Goal: Task Accomplishment & Management: Manage account settings

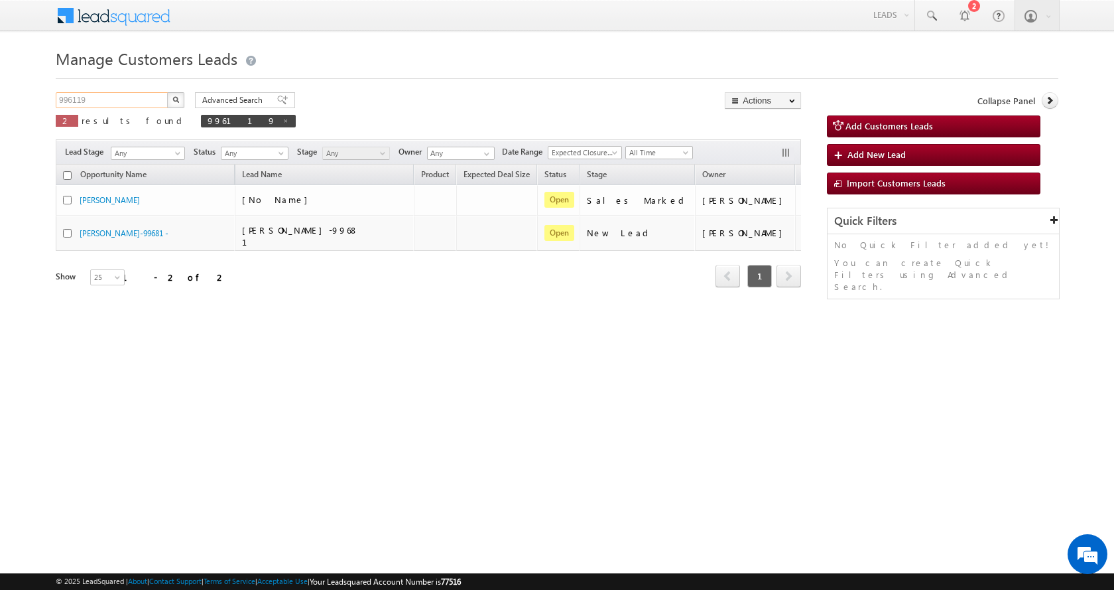
click at [73, 97] on input "996119" at bounding box center [112, 100] width 113 height 16
paste input "74884"
type input "974884"
click at [172, 94] on button "button" at bounding box center [175, 100] width 17 height 16
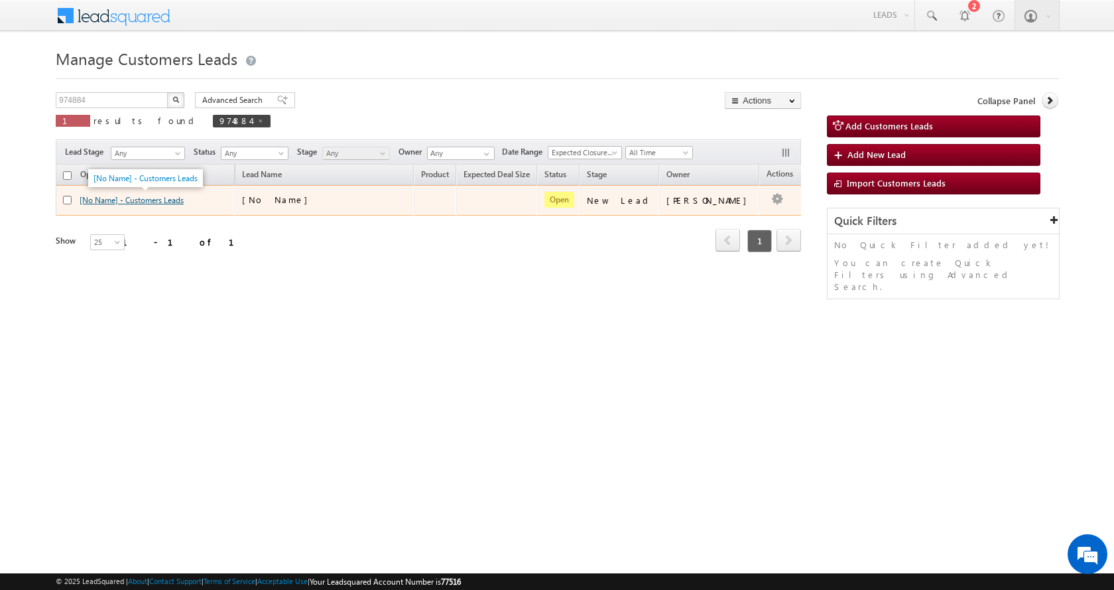
click at [154, 200] on link "[No Name] - Customers Leads" at bounding box center [132, 200] width 104 height 10
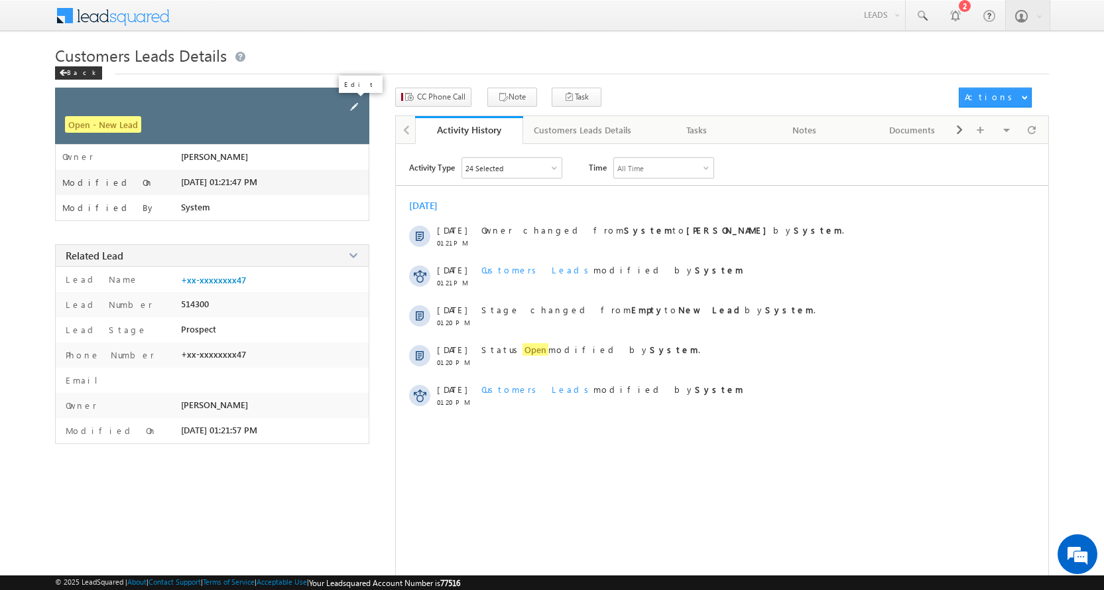
click at [357, 105] on span at bounding box center [354, 106] width 15 height 15
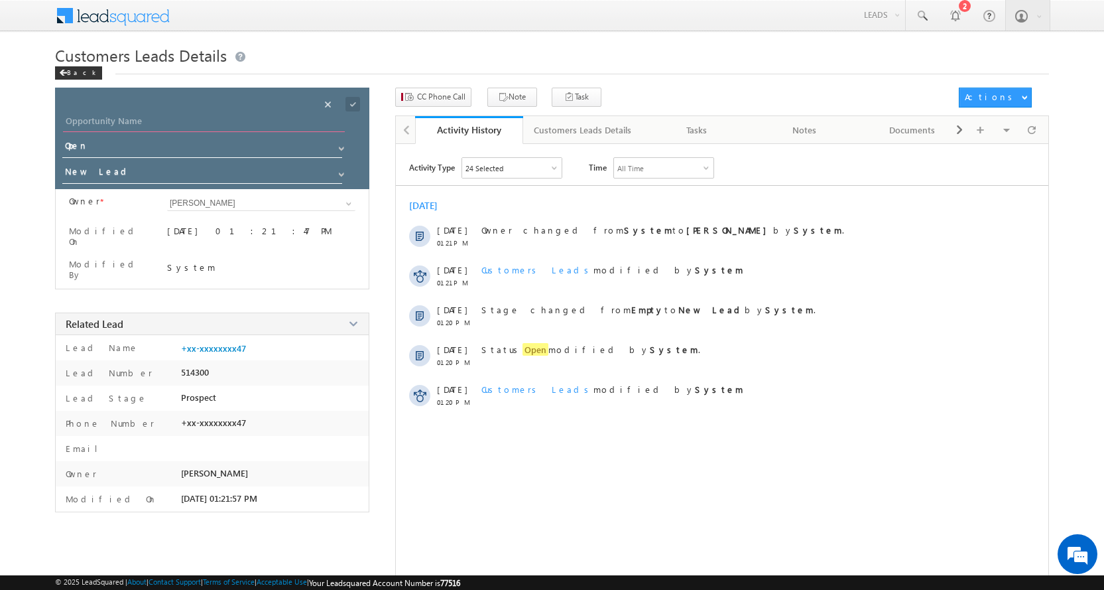
click at [133, 124] on input "Opportunity Name" at bounding box center [204, 122] width 282 height 19
paste input "PUSHPENDRA KUMAR"
type input "PUSHPENDRA KUMAR"
click at [342, 170] on span at bounding box center [341, 174] width 11 height 11
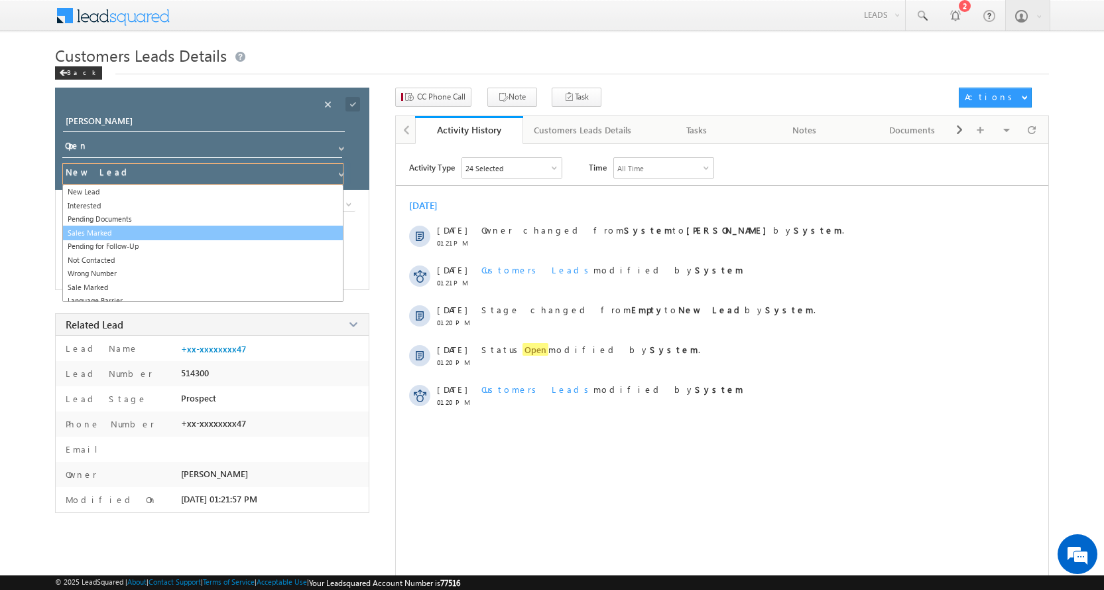
click at [126, 235] on link "Sales Marked" at bounding box center [202, 232] width 281 height 15
type input "Sales Marked"
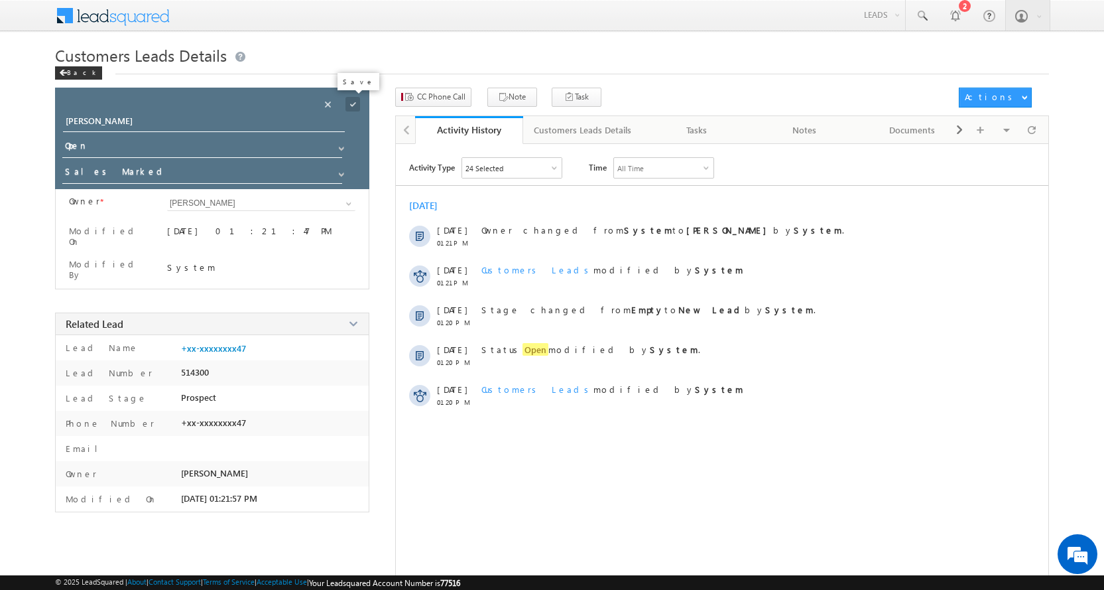
click at [352, 104] on span at bounding box center [353, 104] width 15 height 15
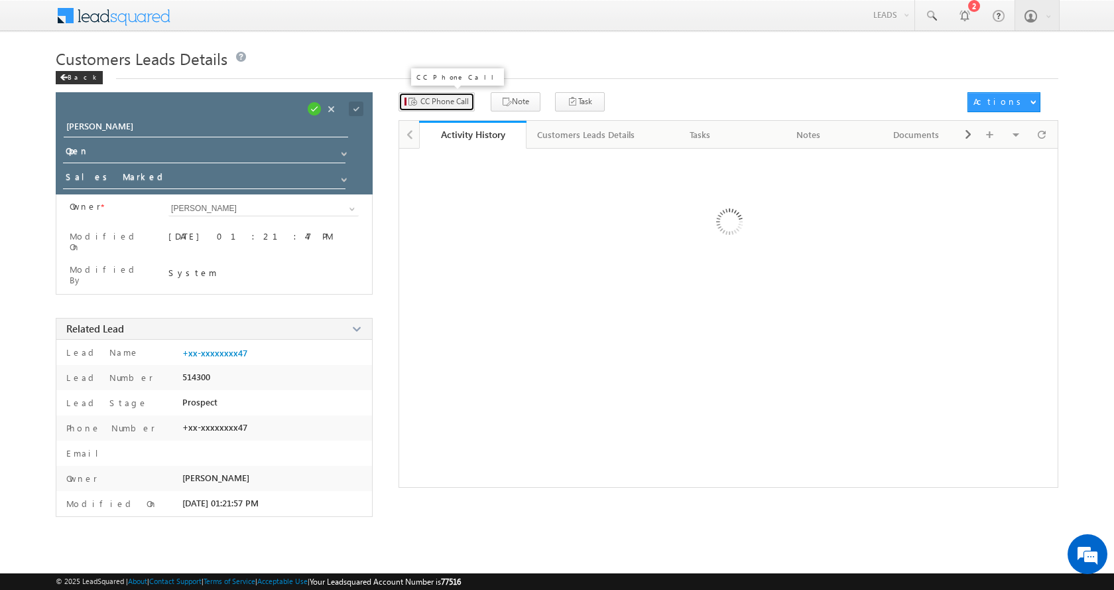
click at [430, 95] on button "CC Phone Call" at bounding box center [437, 101] width 76 height 19
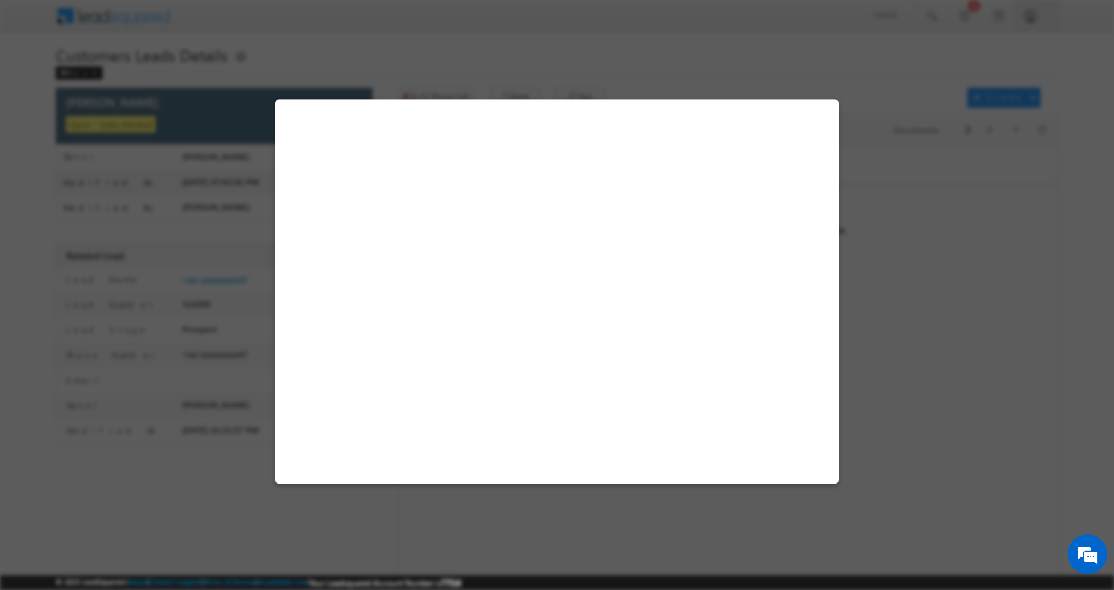
select select "Noida"
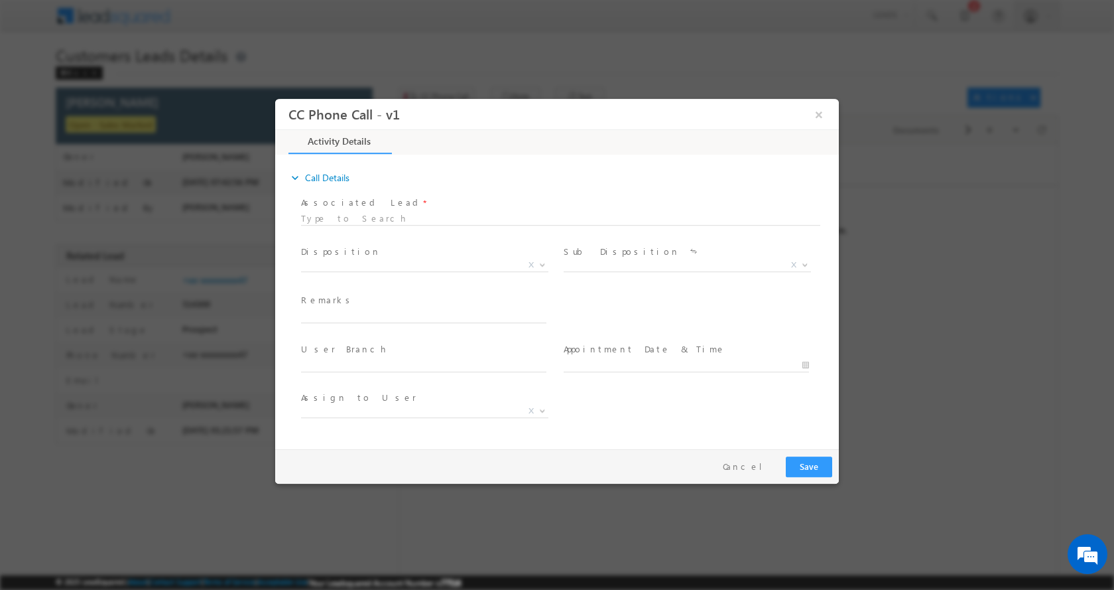
select select "ajai.kumar@sgrlimited.in"
click at [346, 314] on input "text" at bounding box center [423, 315] width 245 height 13
paste input "KUMAR PUSHPENDRA -6397901347-P+C- WIFE-AGE-33-REG-LOAN-10 L- PV-30 L-JOB-40 K-E…"
type input "KUMAR PUSHPENDRA -6397901347-P+C- WIFE-AGE-33-REG-LOAN-10 L- PV-30 L-JOB-40 K-E…"
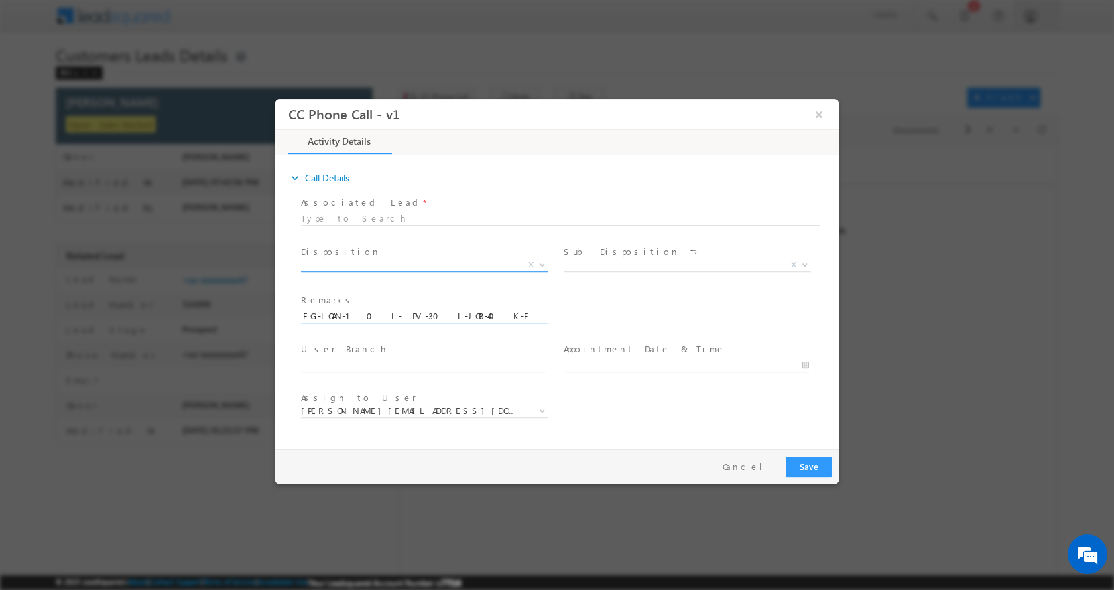
click at [546, 263] on b at bounding box center [543, 263] width 8 height 5
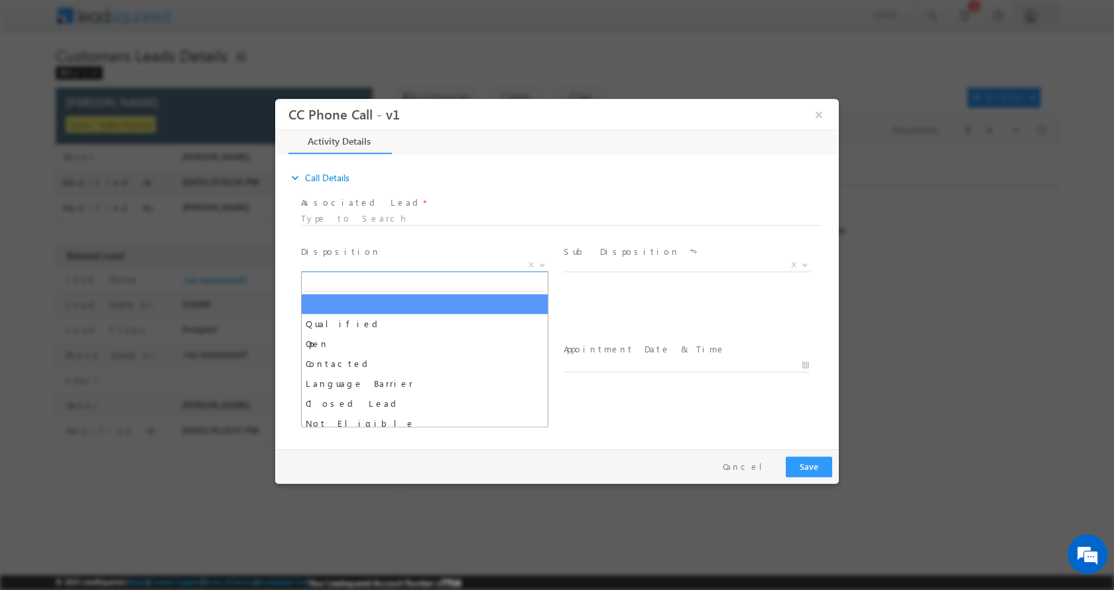
scroll to position [0, 0]
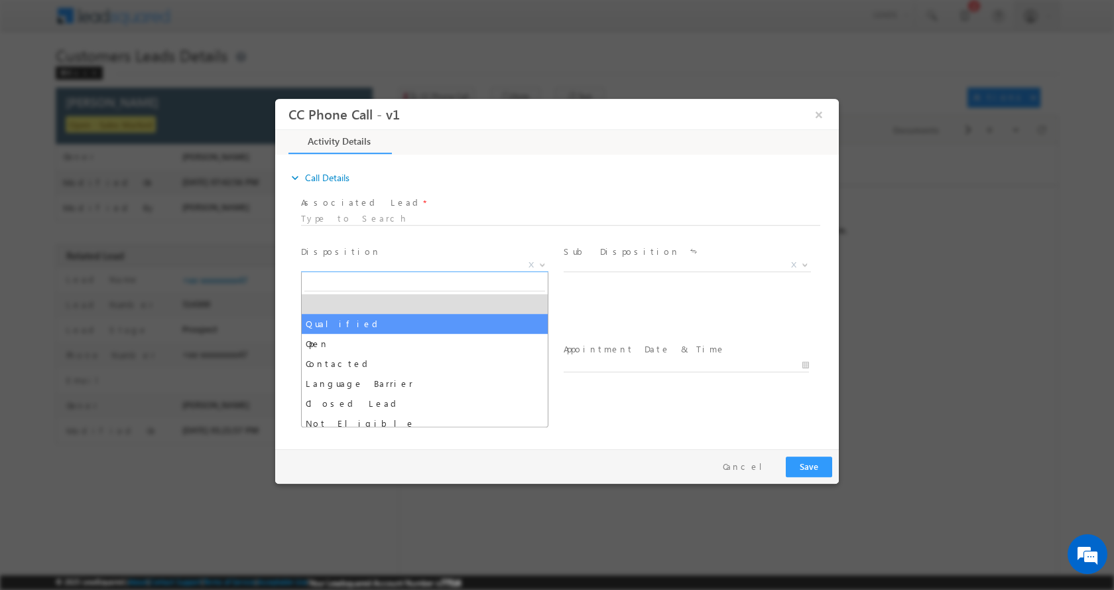
select select "Qualified"
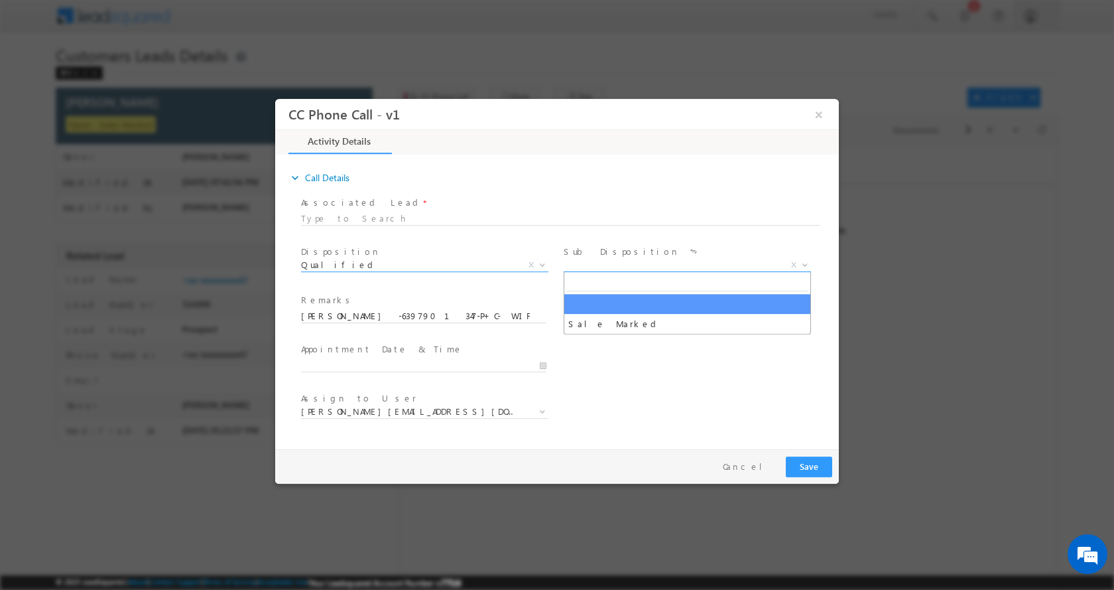
click at [806, 267] on span at bounding box center [803, 263] width 13 height 17
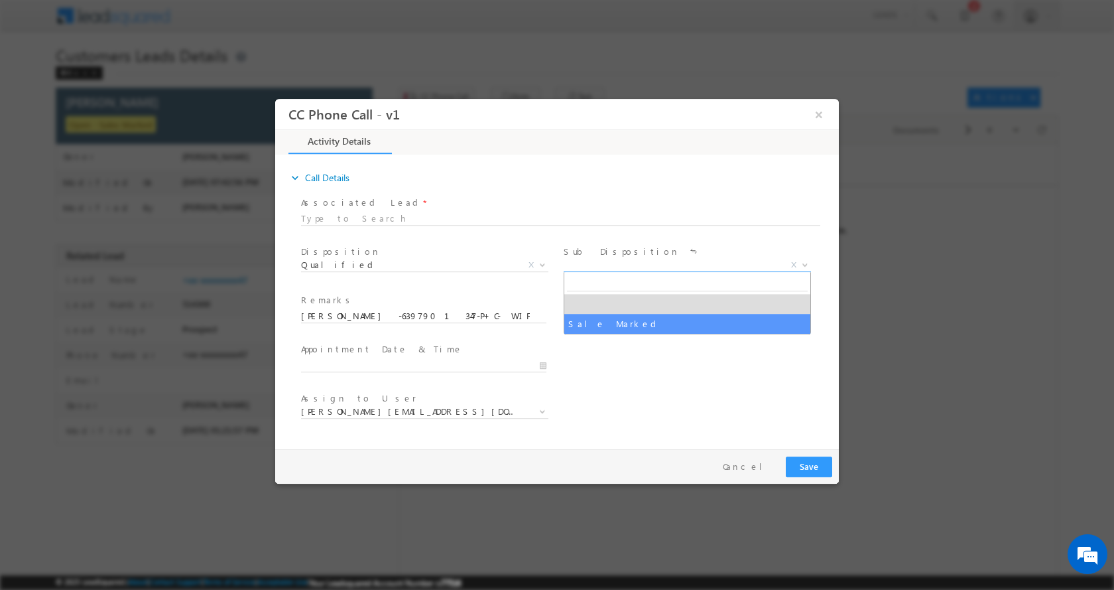
select select "Sale Marked"
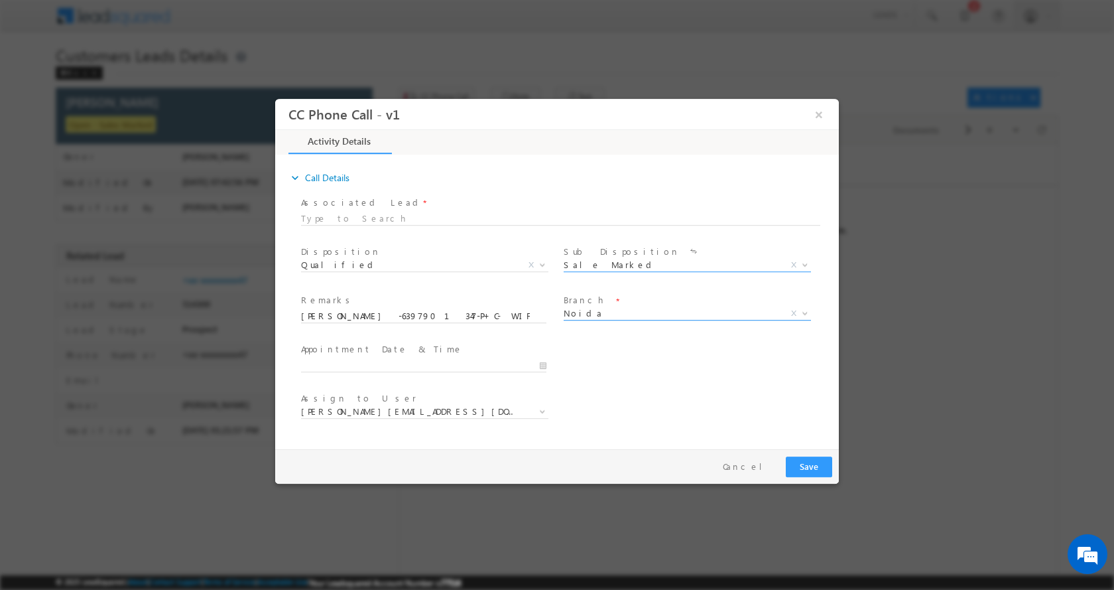
click at [801, 310] on b at bounding box center [805, 312] width 8 height 5
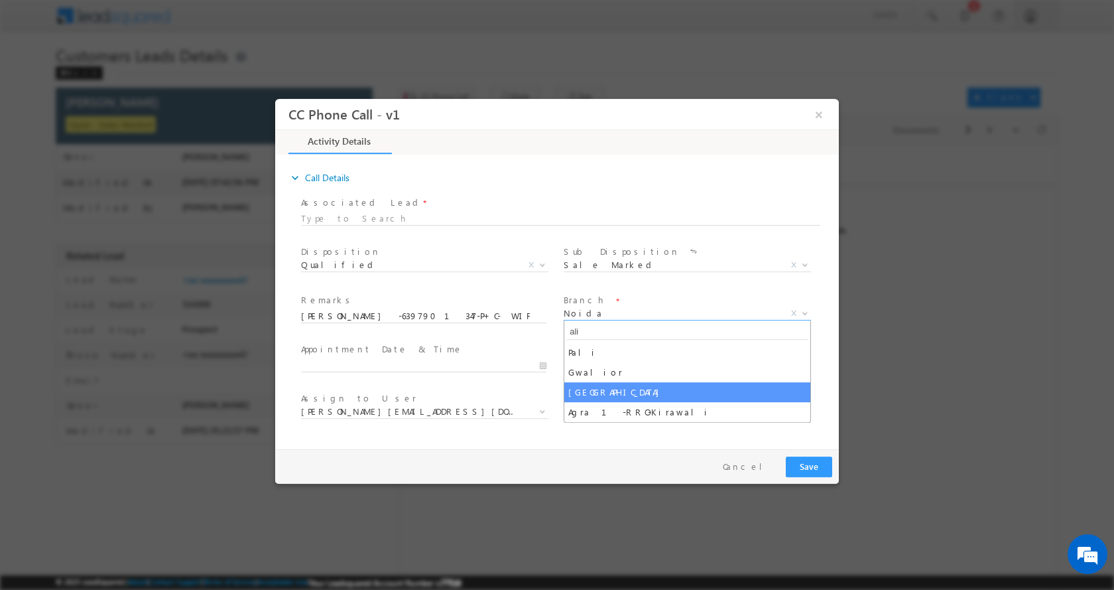
type input "ali"
select select "Aligarh"
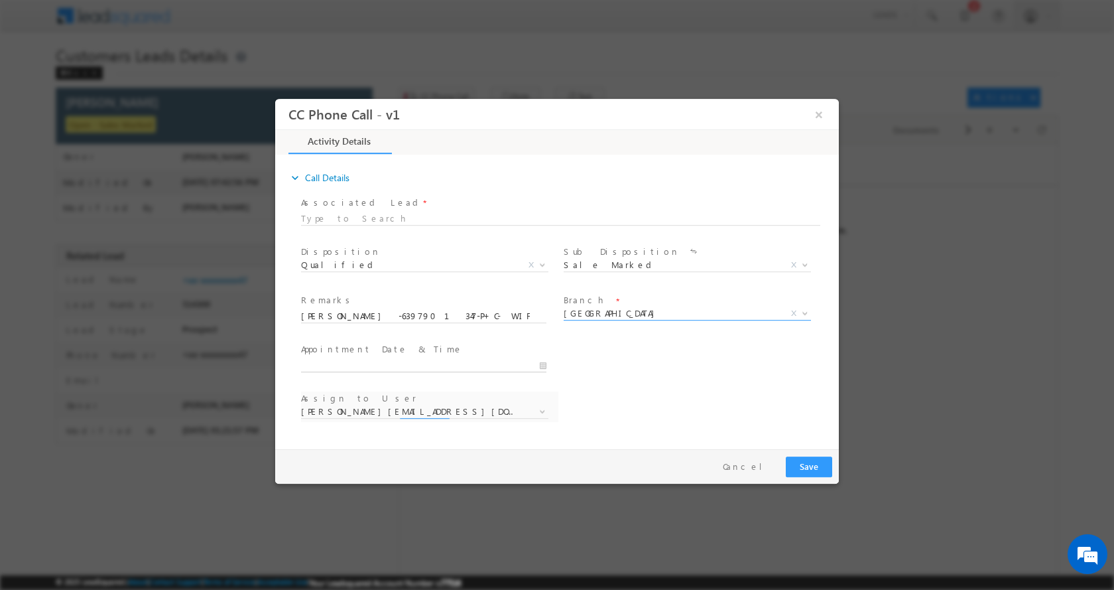
type input "10/15/2025 7:38 PM"
click at [546, 363] on input "10/15/2025 7:38 PM" at bounding box center [423, 364] width 245 height 13
select select "dilip.kumar1@sgrlimited.in"
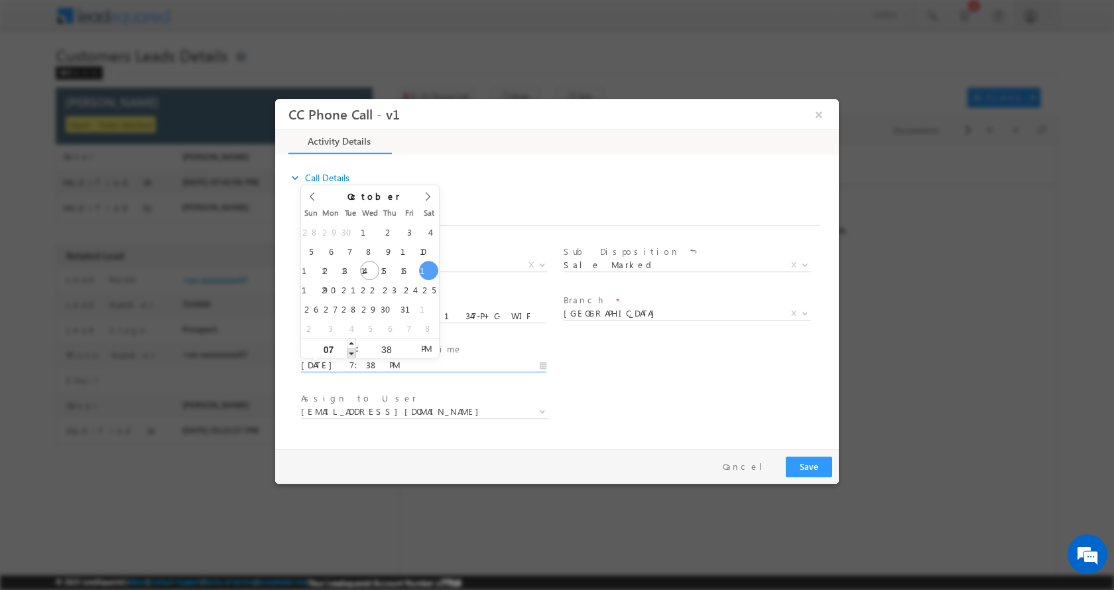
type input "10/18/2025 6:38 PM"
type input "06"
click at [350, 352] on span at bounding box center [351, 353] width 9 height 10
type input "10/18/2025 5:38 PM"
type input "05"
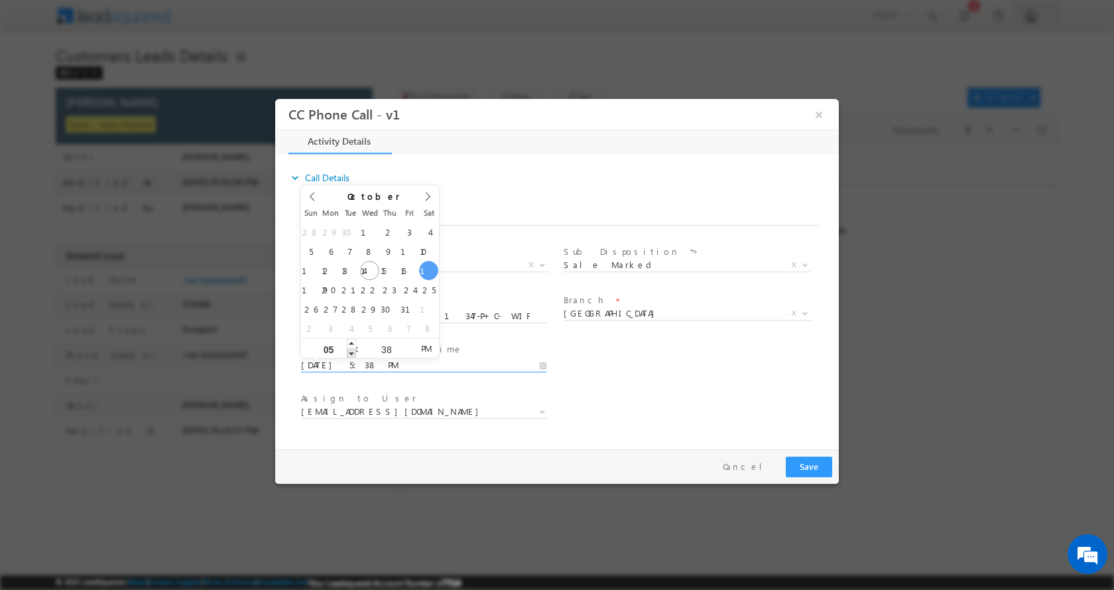
click at [350, 352] on span at bounding box center [351, 353] width 9 height 10
type input "10/18/2025 4:38 PM"
type input "04"
click at [350, 352] on span at bounding box center [351, 353] width 9 height 10
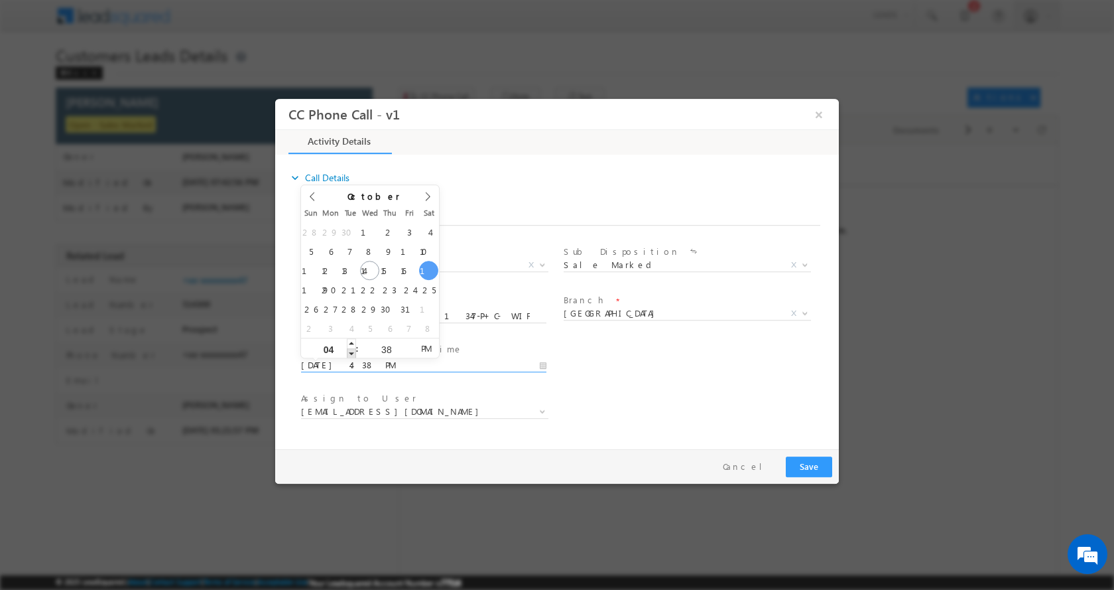
type input "10/18/2025 3:38 PM"
type input "03"
click at [350, 352] on span at bounding box center [351, 353] width 9 height 10
type input "10/18/2025 2:38 PM"
type input "02"
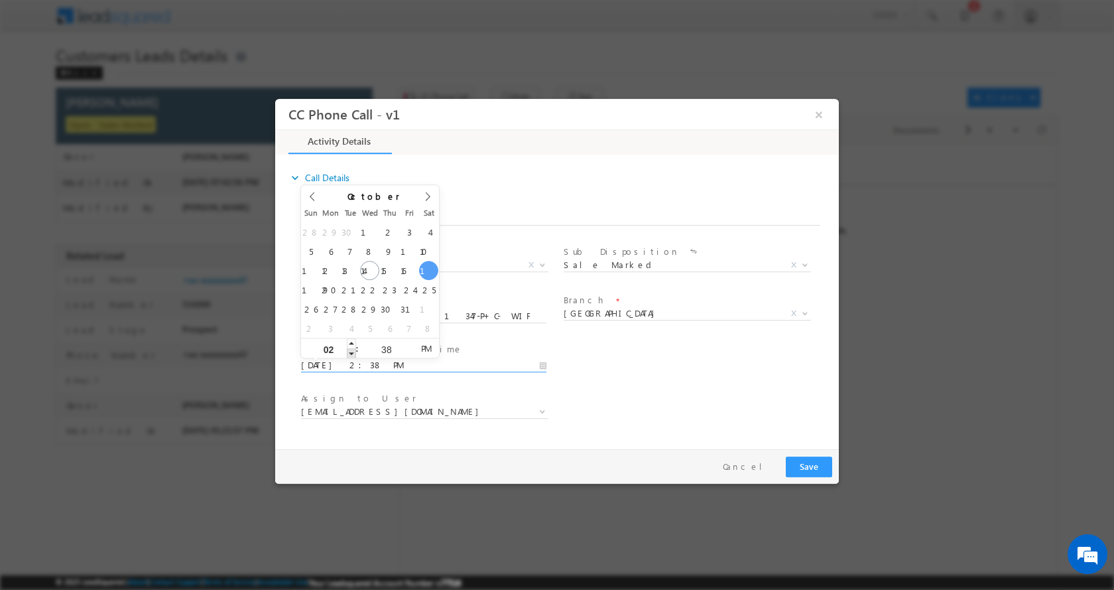
click at [350, 352] on span at bounding box center [351, 353] width 9 height 10
type input "10/18/2025 1:38 PM"
type input "01"
type input "10/18/2025 12:38 PM"
type input "12"
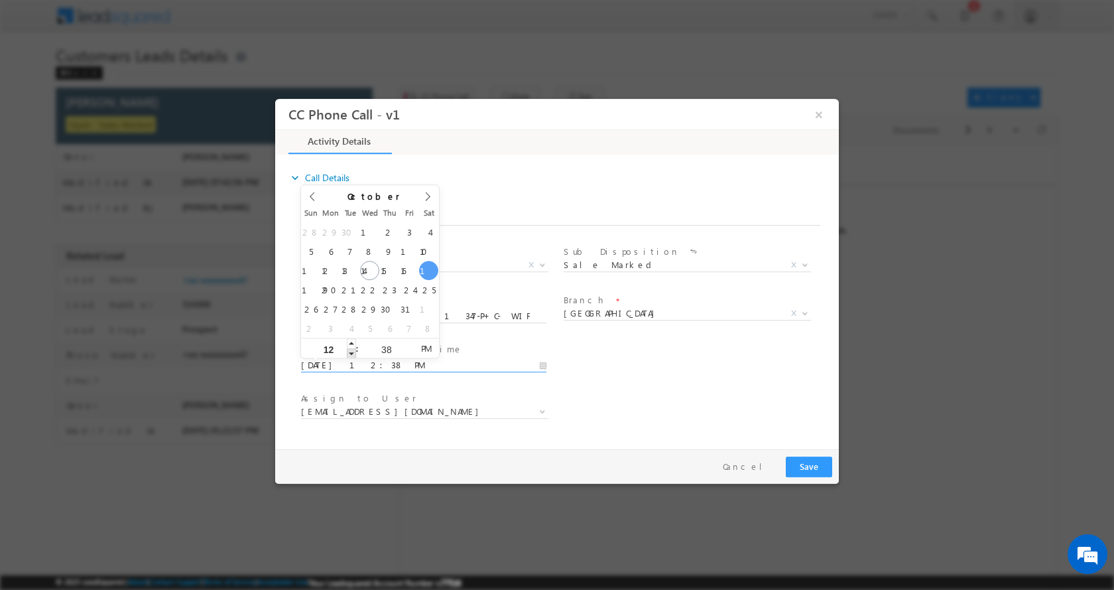
click at [350, 352] on span at bounding box center [351, 353] width 9 height 10
type input "10/18/2025 11:38 AM"
type input "11"
click at [350, 352] on span at bounding box center [351, 353] width 9 height 10
click at [809, 466] on button "Save" at bounding box center [809, 466] width 46 height 21
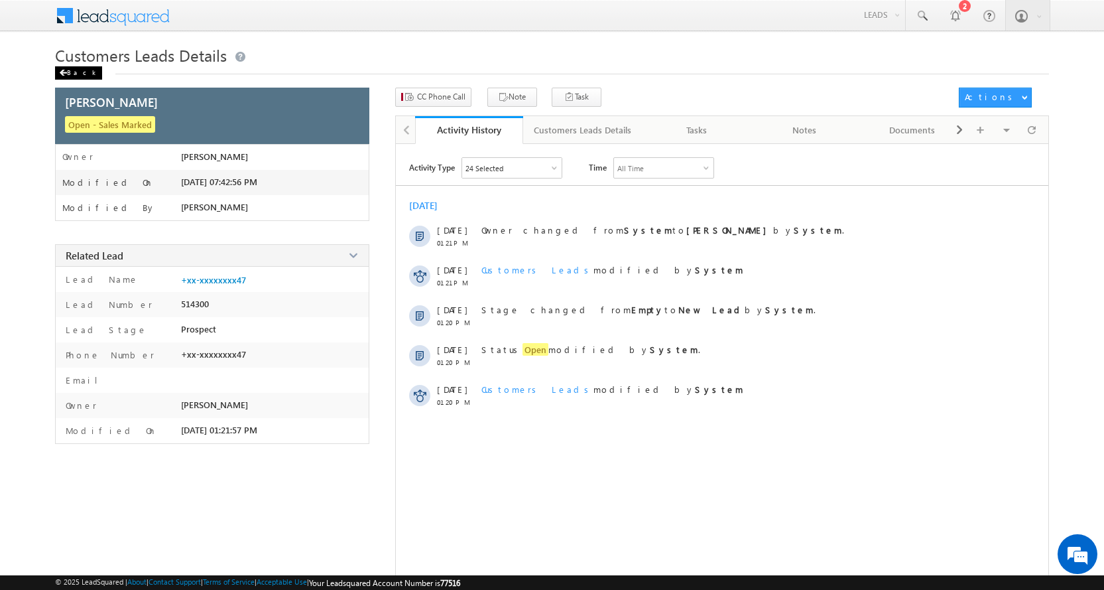
click at [76, 76] on div "Back" at bounding box center [78, 72] width 47 height 13
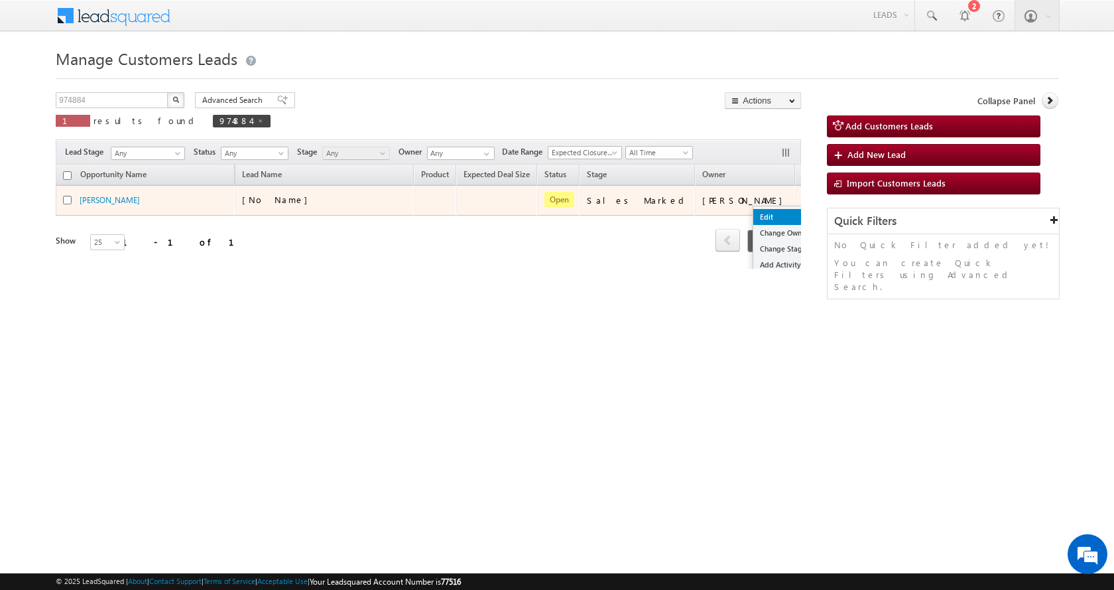
click at [753, 220] on link "Edit" at bounding box center [786, 217] width 66 height 16
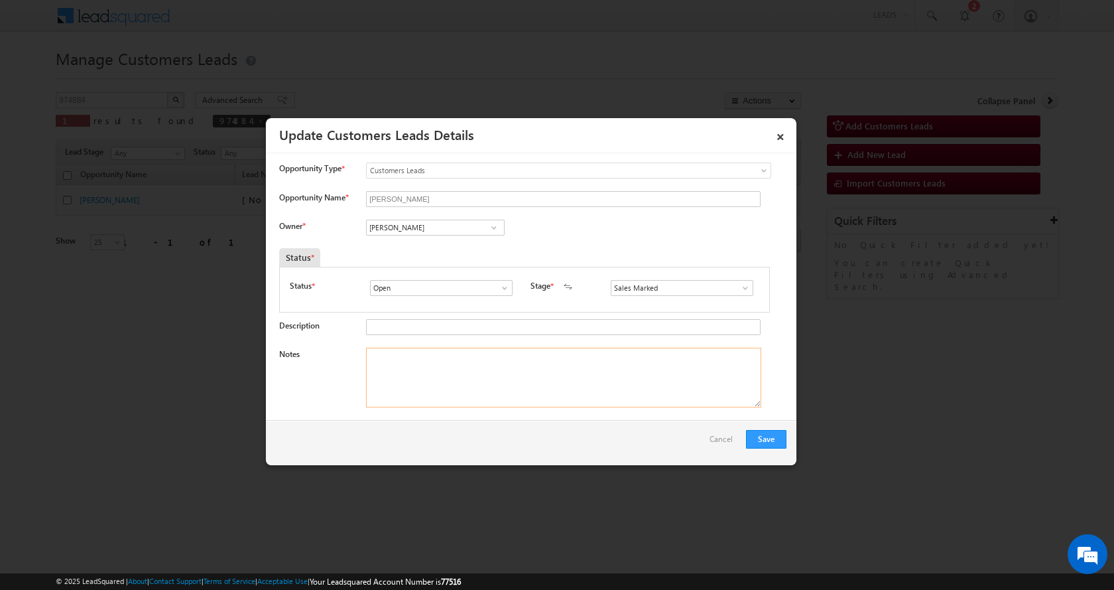
click at [391, 364] on textarea "Notes" at bounding box center [563, 378] width 395 height 60
paste textarea "KUMAR PUSHPENDRA -6397901347-P+C- WIFE-AGE-33-REG-LOAN-10 L- PV-30 L-JOB-40 K-E…"
type textarea "KUMAR PUSHPENDRA -6397901347-P+C- WIFE-AGE-33-REG-LOAN-10 L- PV-30 L-JOB-40 K-E…"
click at [399, 234] on input "[PERSON_NAME]" at bounding box center [435, 228] width 139 height 16
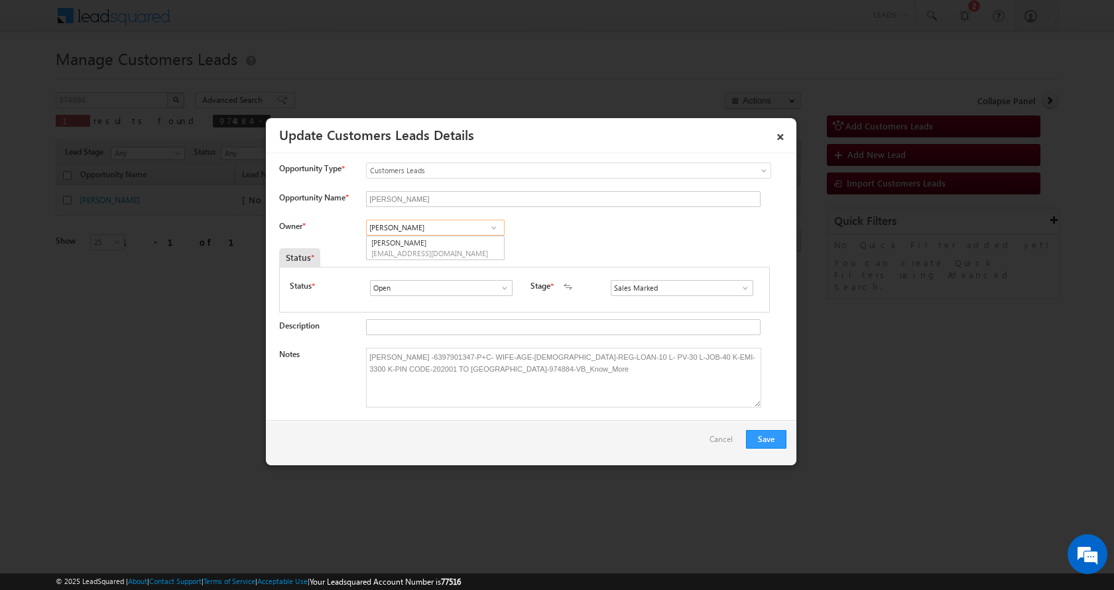
paste input "Rahul Kumar"
click at [445, 257] on span "rahul.kumar7@sgrlimited.in" at bounding box center [430, 253] width 119 height 10
type input "Rahul Kumar"
click at [773, 442] on button "Save" at bounding box center [766, 439] width 40 height 19
